Goal: Transaction & Acquisition: Subscribe to service/newsletter

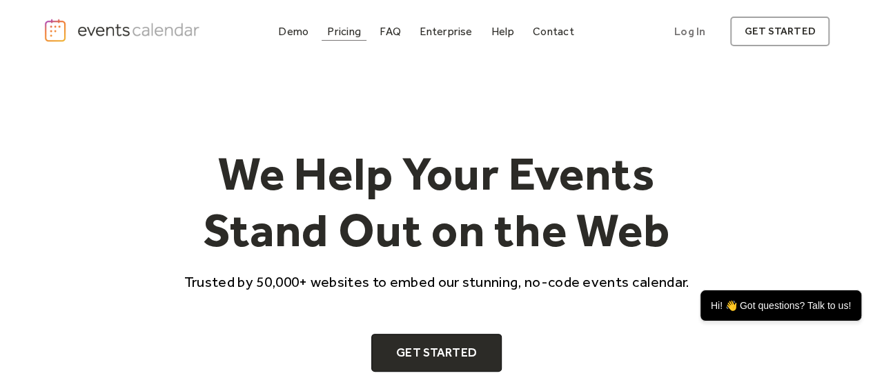
click at [337, 28] on div "Pricing" at bounding box center [344, 32] width 34 height 8
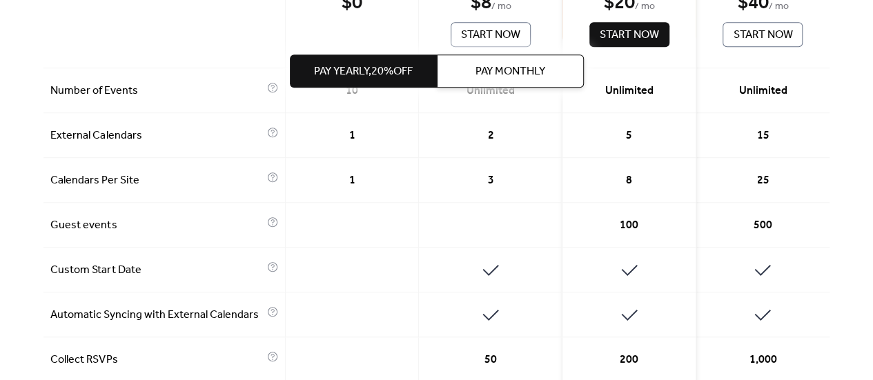
scroll to position [414, 0]
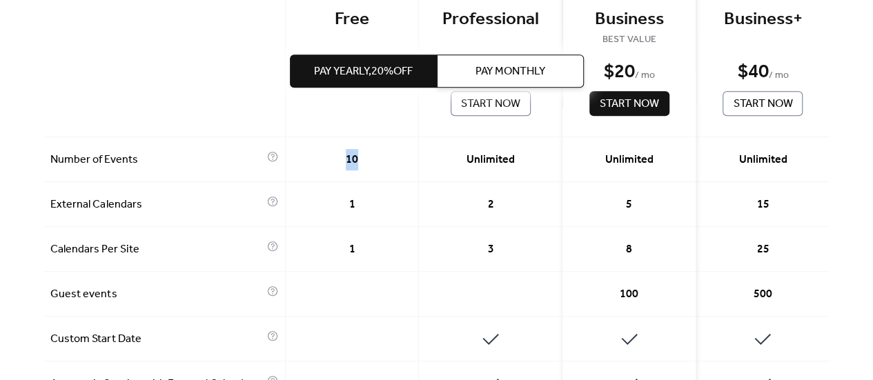
drag, startPoint x: 362, startPoint y: 161, endPoint x: 288, endPoint y: 157, distance: 74.0
click at [288, 157] on div "10" at bounding box center [353, 159] width 134 height 45
click at [392, 154] on div "10" at bounding box center [353, 159] width 134 height 45
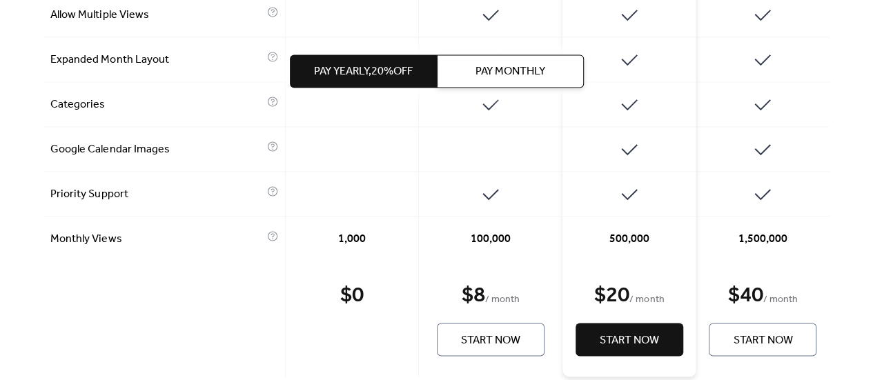
scroll to position [1104, 0]
